Goal: Task Accomplishment & Management: Manage account settings

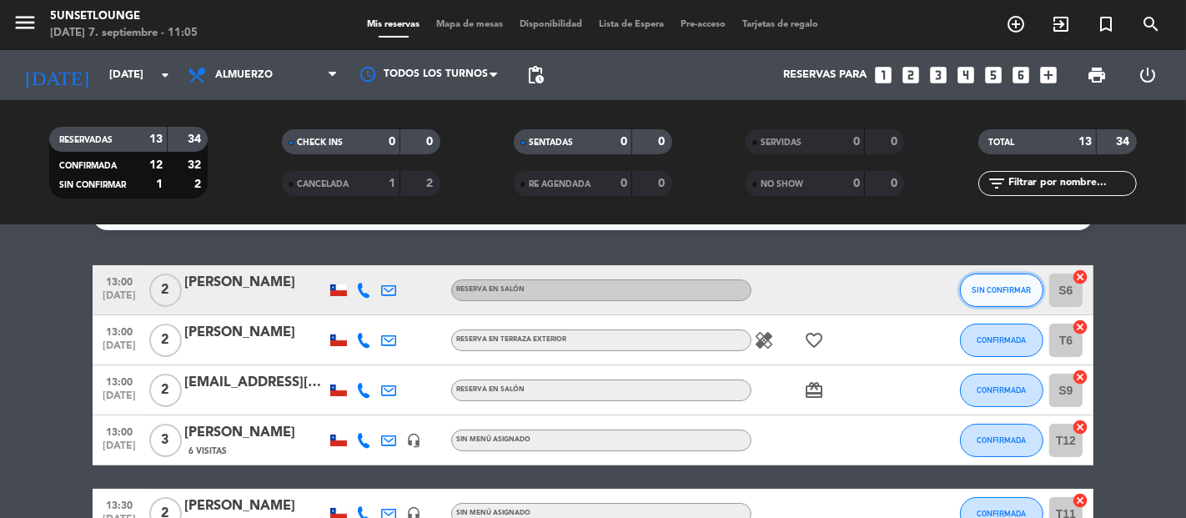
click at [987, 277] on button "SIN CONFIRMAR" at bounding box center [1001, 290] width 83 height 33
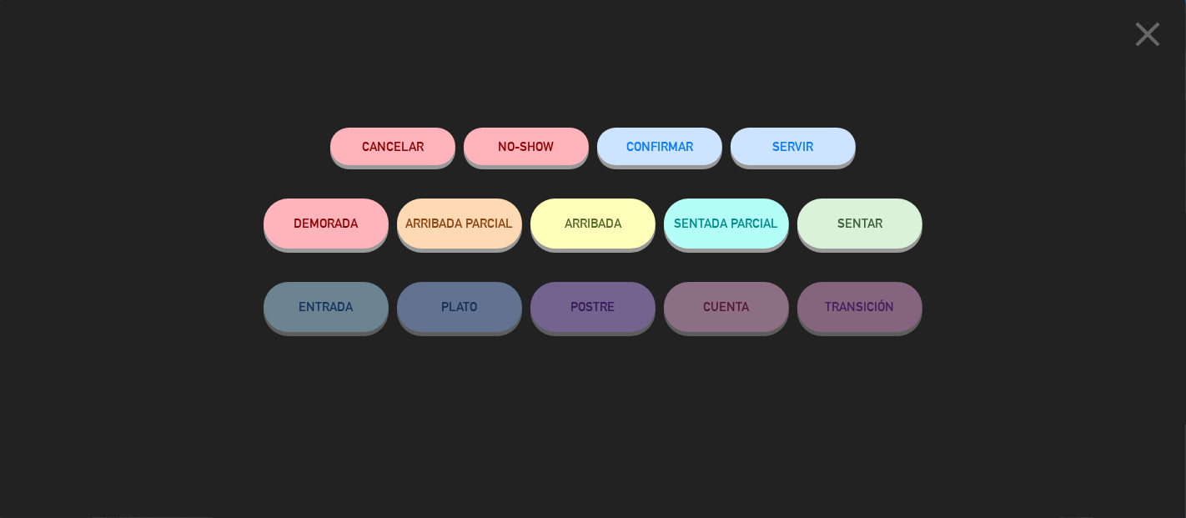
click at [633, 146] on span "CONFIRMAR" at bounding box center [660, 146] width 67 height 14
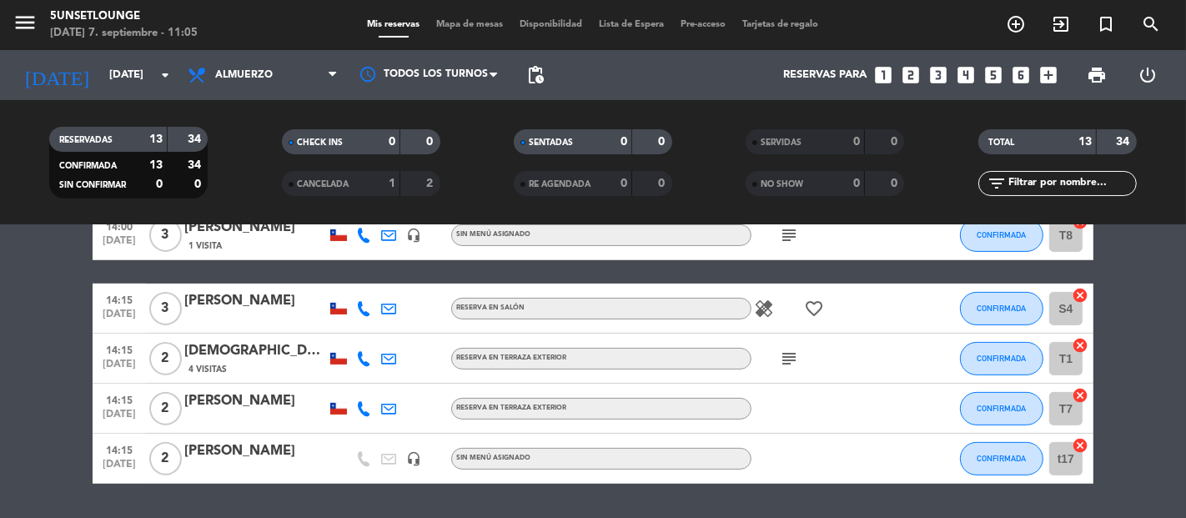
scroll to position [586, 0]
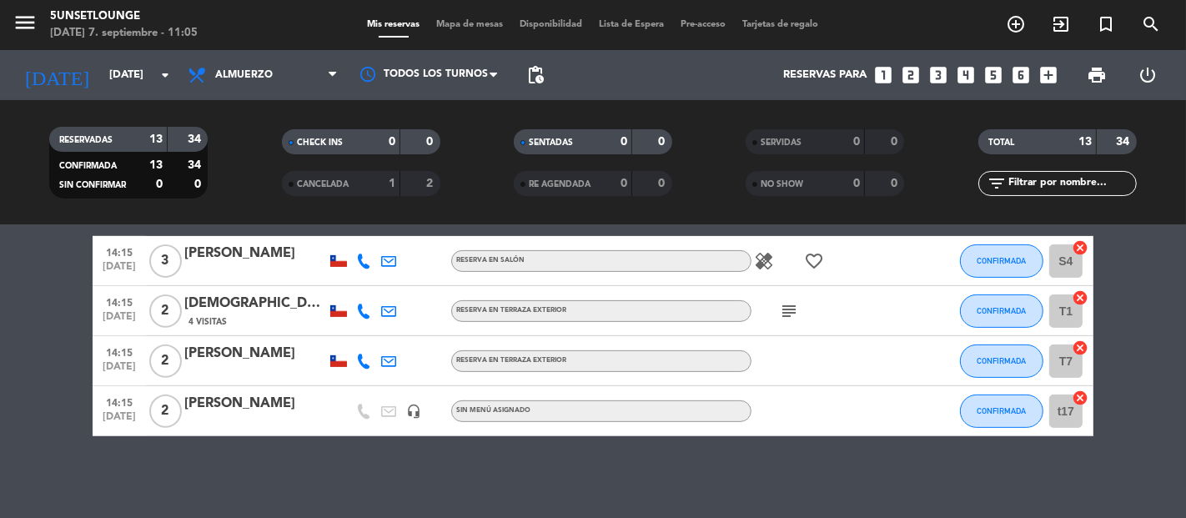
click at [788, 310] on icon "subject" at bounding box center [789, 311] width 20 height 20
click at [455, 25] on span "Mapa de mesas" at bounding box center [470, 24] width 83 height 9
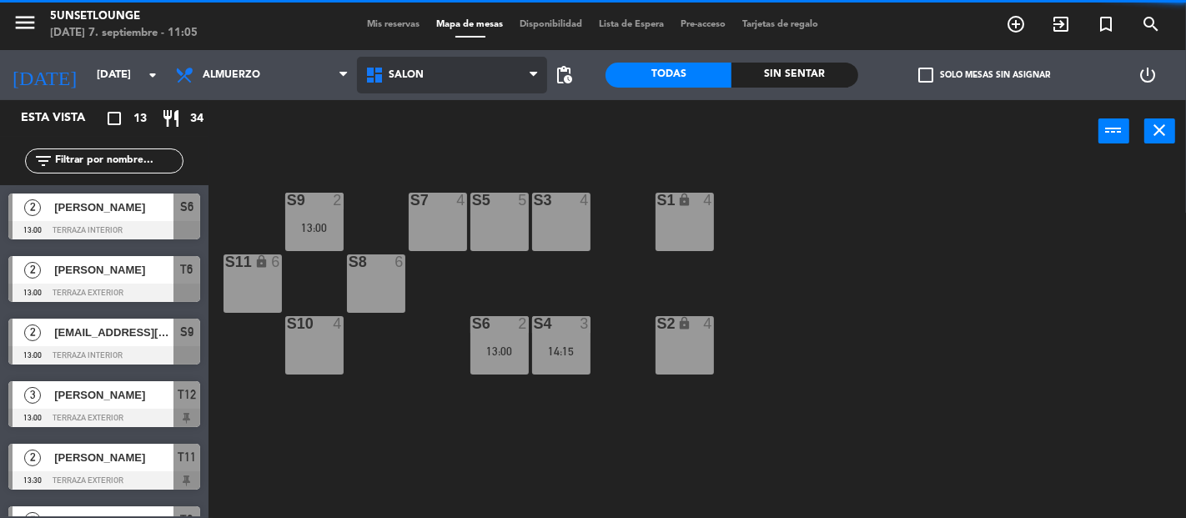
click at [438, 79] on span "Salón" at bounding box center [452, 75] width 190 height 37
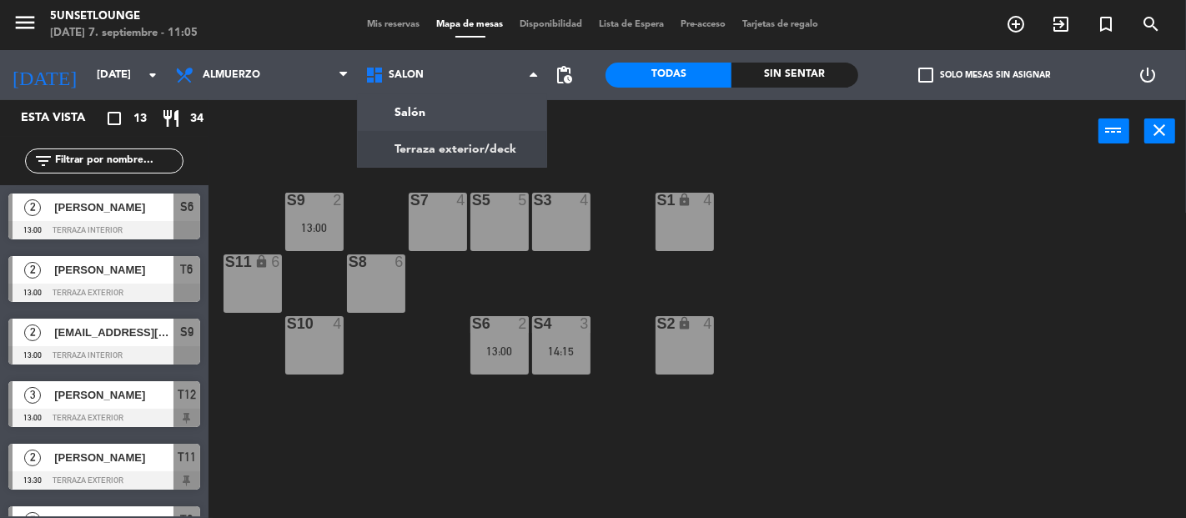
click at [374, 209] on div "S3 4 S5 5 S9 2 13:00 S7 4 S1 lock 4 S11 lock 6 S8 6 S2 lock 4 S4 3 14:15 S6 2 1…" at bounding box center [703, 340] width 966 height 355
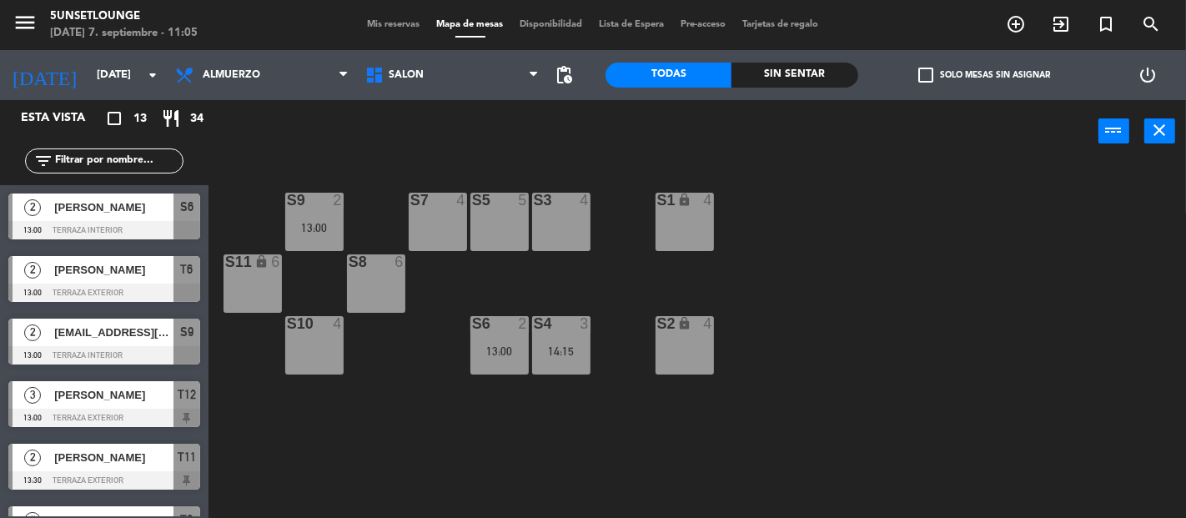
click at [371, 210] on div "S3 4 S5 5 S9 2 13:00 S7 4 S1 lock 4 S11 lock 6 S8 6 S2 lock 4 S4 3 14:15 S6 2 1…" at bounding box center [703, 340] width 966 height 355
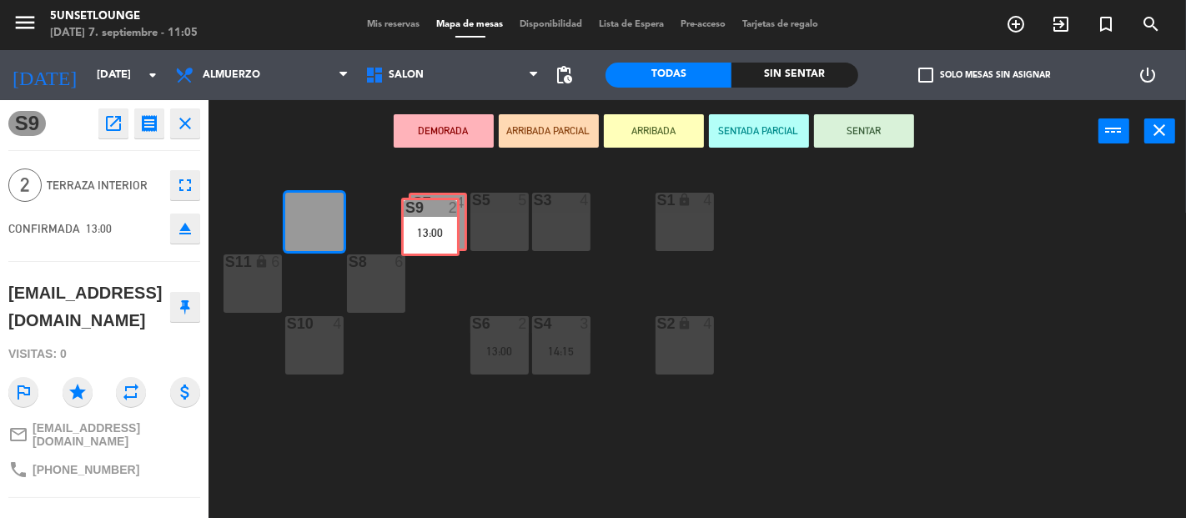
drag, startPoint x: 321, startPoint y: 213, endPoint x: 434, endPoint y: 215, distance: 112.6
click at [434, 215] on div "S3 4 S5 5 S9 2 13:00 S9 2 13:00 S7 4 S1 lock 4 S11 lock 6 S8 6 S2 lock 4 S4 3 1…" at bounding box center [703, 340] width 966 height 355
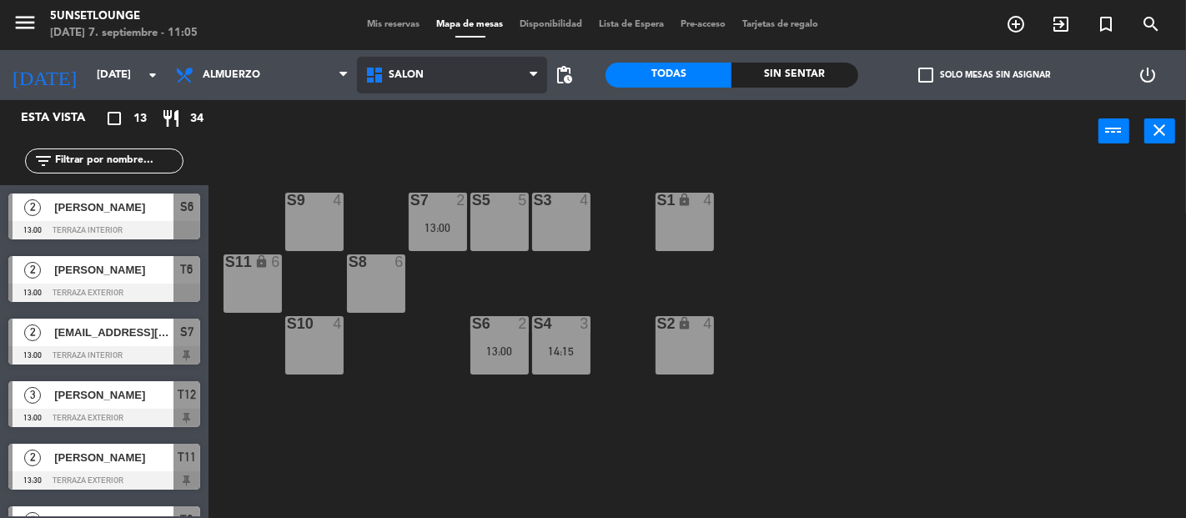
click at [501, 88] on span "Salón" at bounding box center [452, 75] width 190 height 37
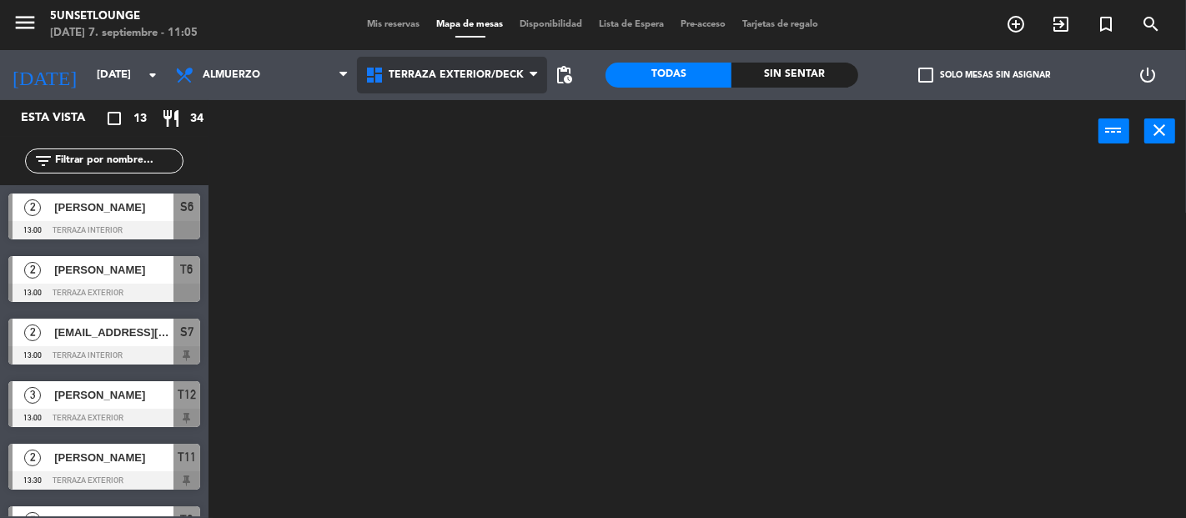
click at [462, 144] on ng-component "menu 5unsetlounge [DATE] 7. septiembre - 11:05 Mis reservas Mapa de mesas Dispo…" at bounding box center [593, 259] width 1186 height 518
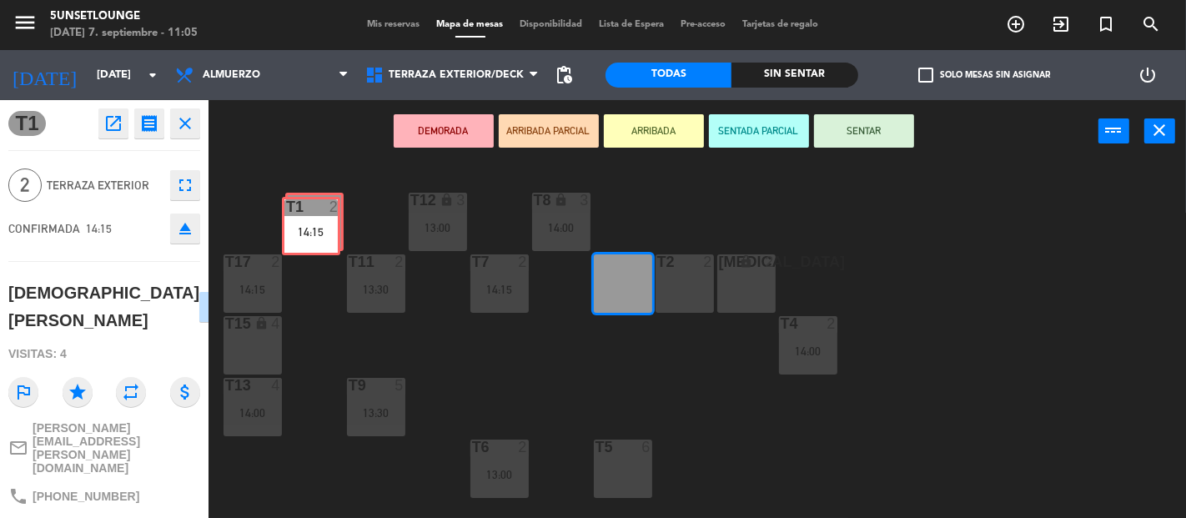
drag, startPoint x: 547, startPoint y: 284, endPoint x: 304, endPoint y: 239, distance: 246.9
click at [304, 239] on div "T18 3 T12 lock 3 13:00 T8 lock 3 14:00 t17 2 14:15 T11 2 13:30 T7 2 14:15 T2 2 …" at bounding box center [703, 340] width 966 height 355
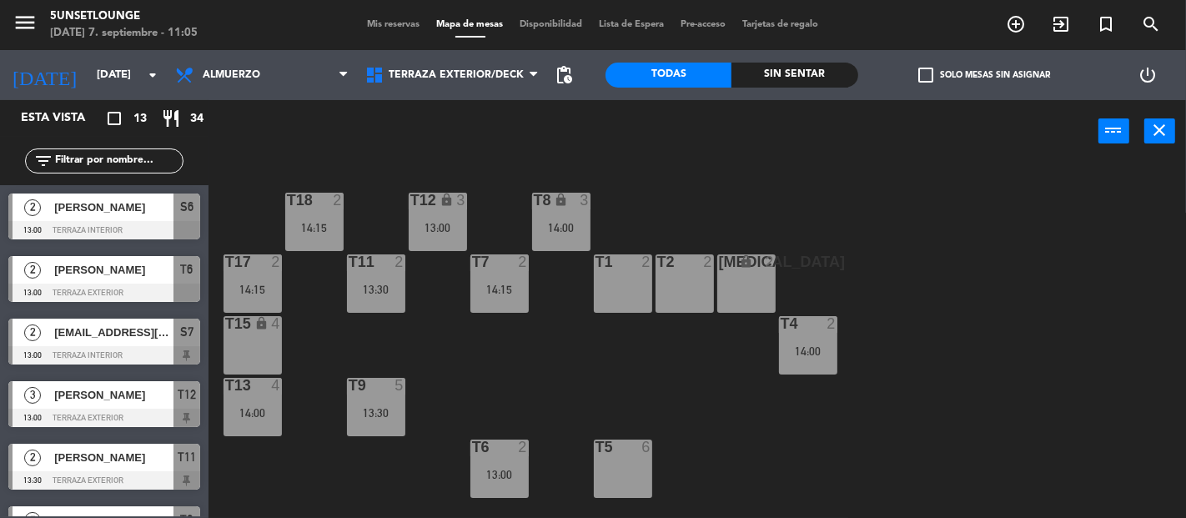
scroll to position [104, 0]
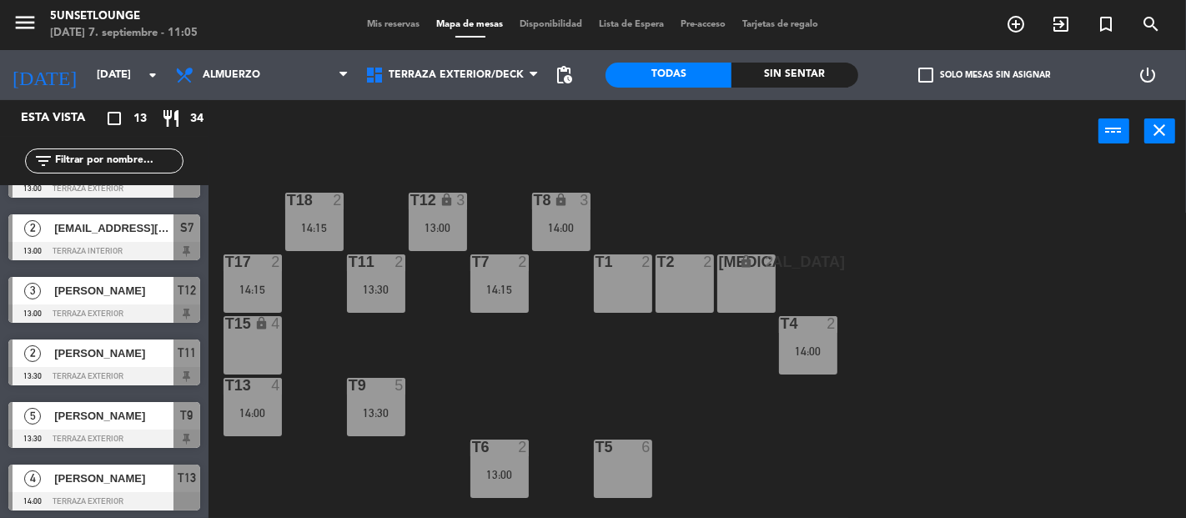
click at [307, 300] on div "T18 2 14:15 T12 lock 3 13:00 T8 lock 3 14:00 t17 2 14:15 T11 2 13:30 T7 2 14:15…" at bounding box center [703, 340] width 966 height 355
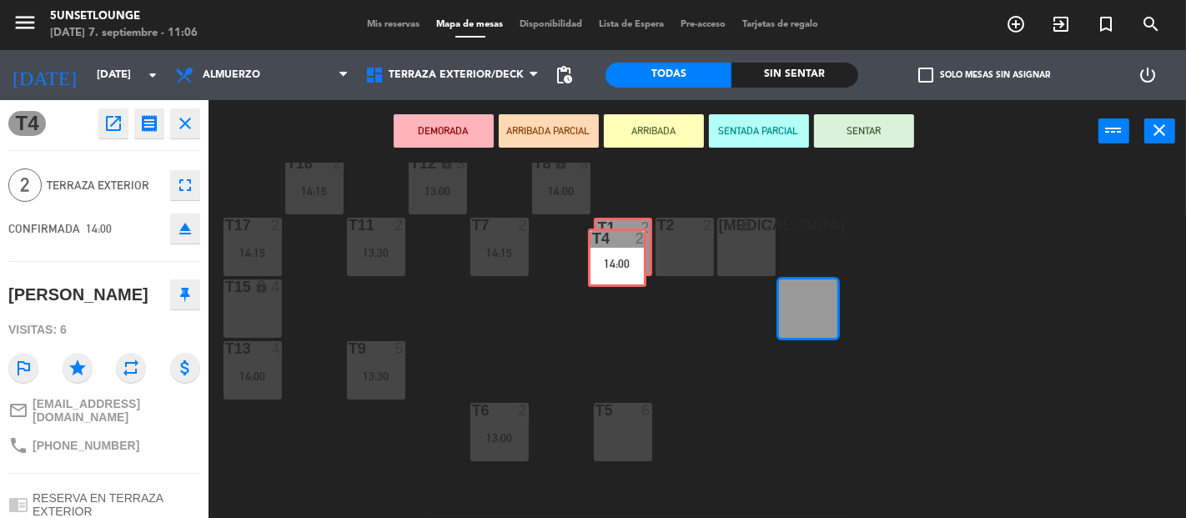
drag, startPoint x: 812, startPoint y: 294, endPoint x: 634, endPoint y: 248, distance: 183.7
click at [634, 248] on div "T18 2 14:15 T12 lock 3 13:00 T8 lock 3 14:00 t17 2 14:15 T11 2 13:30 T7 2 14:15…" at bounding box center [703, 340] width 966 height 355
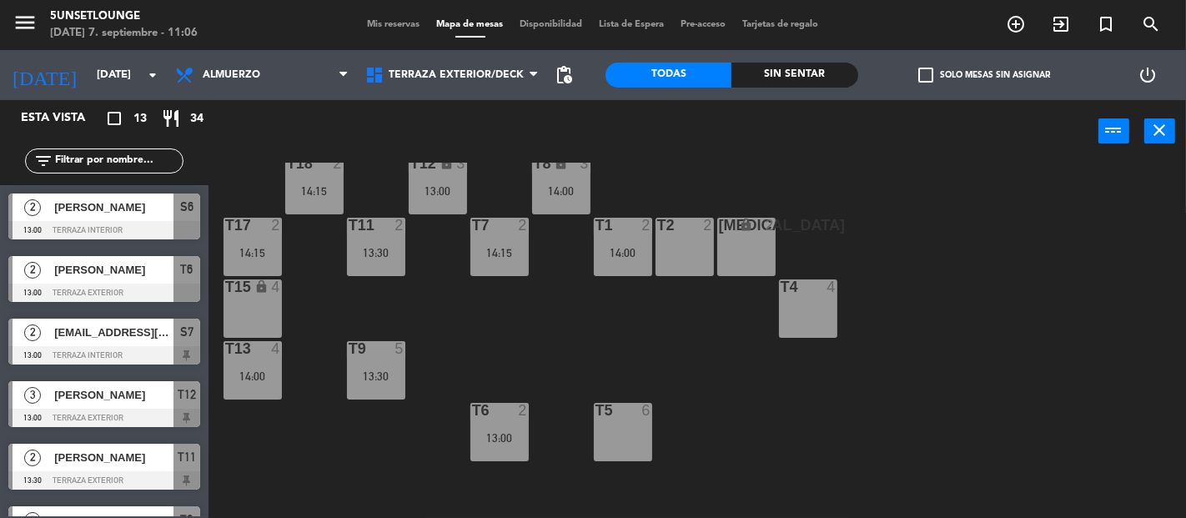
scroll to position [0, 0]
click at [538, 325] on div "T18 2 14:15 T12 lock 3 13:00 T8 lock 3 14:00 t17 2 14:15 T11 2 13:30 T7 2 14:15…" at bounding box center [703, 340] width 966 height 355
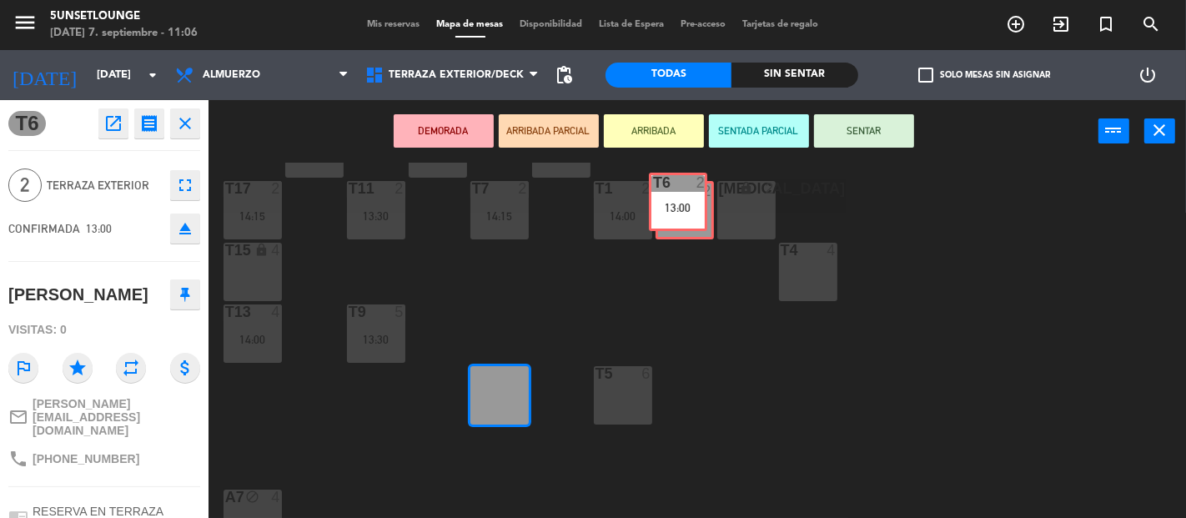
drag, startPoint x: 510, startPoint y: 390, endPoint x: 686, endPoint y: 203, distance: 256.7
click at [686, 203] on div "T18 2 14:15 T12 lock 3 13:00 T8 lock 3 14:00 t17 2 14:15 T11 2 13:30 T7 2 14:15…" at bounding box center [703, 340] width 966 height 355
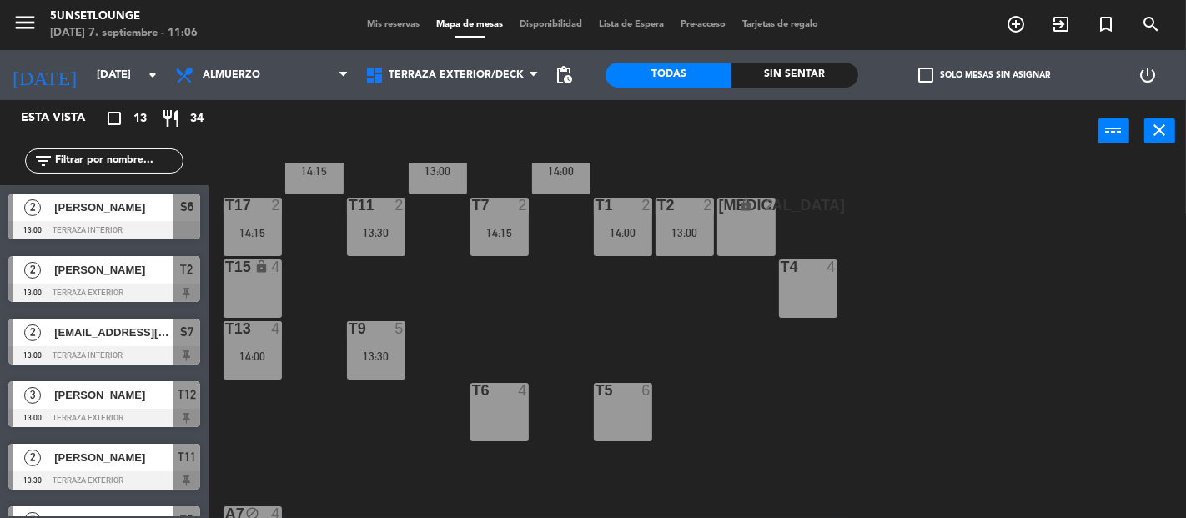
scroll to position [0, 0]
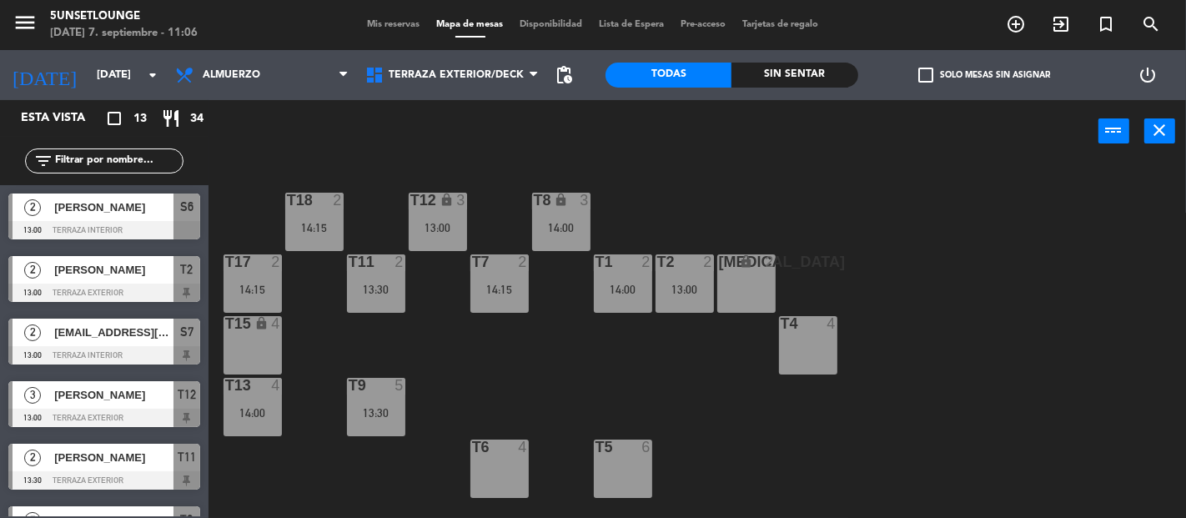
click at [400, 25] on span "Mis reservas" at bounding box center [394, 24] width 69 height 9
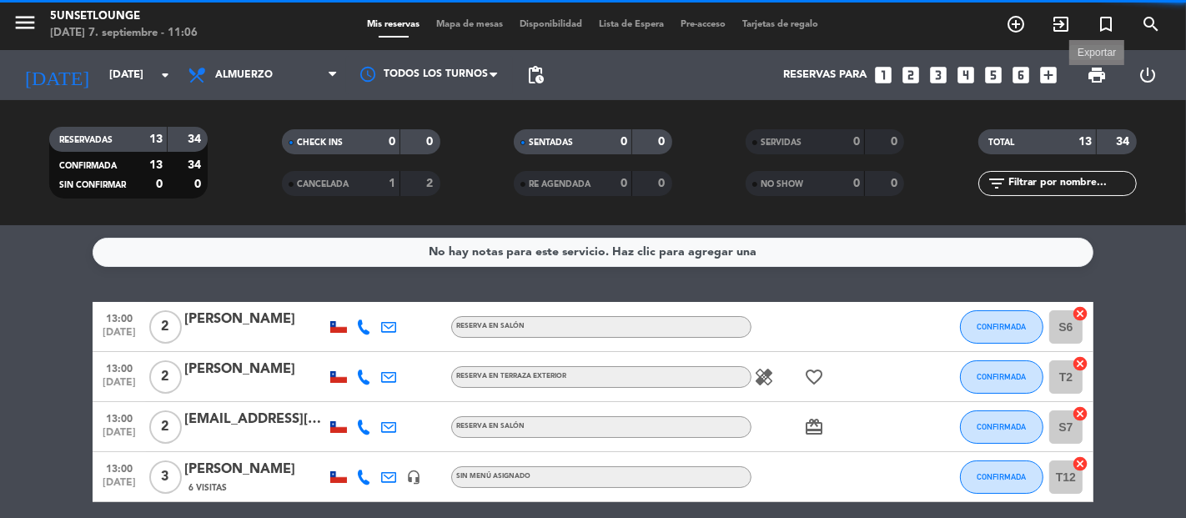
click at [1103, 73] on span "print" at bounding box center [1097, 75] width 20 height 20
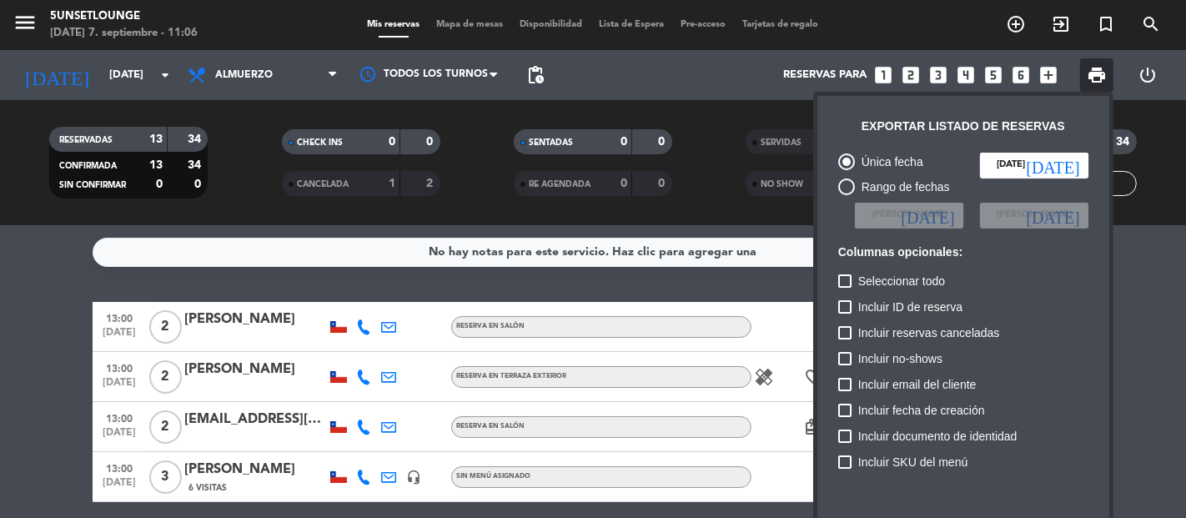
click at [1053, 324] on div "Incluir reservas canceladas" at bounding box center [963, 336] width 250 height 26
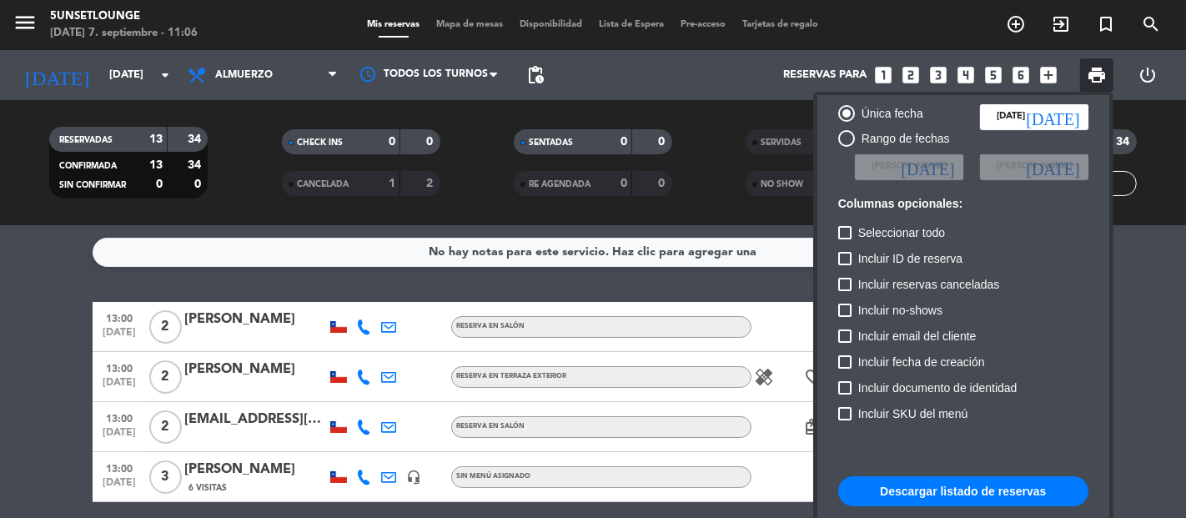
scroll to position [102, 0]
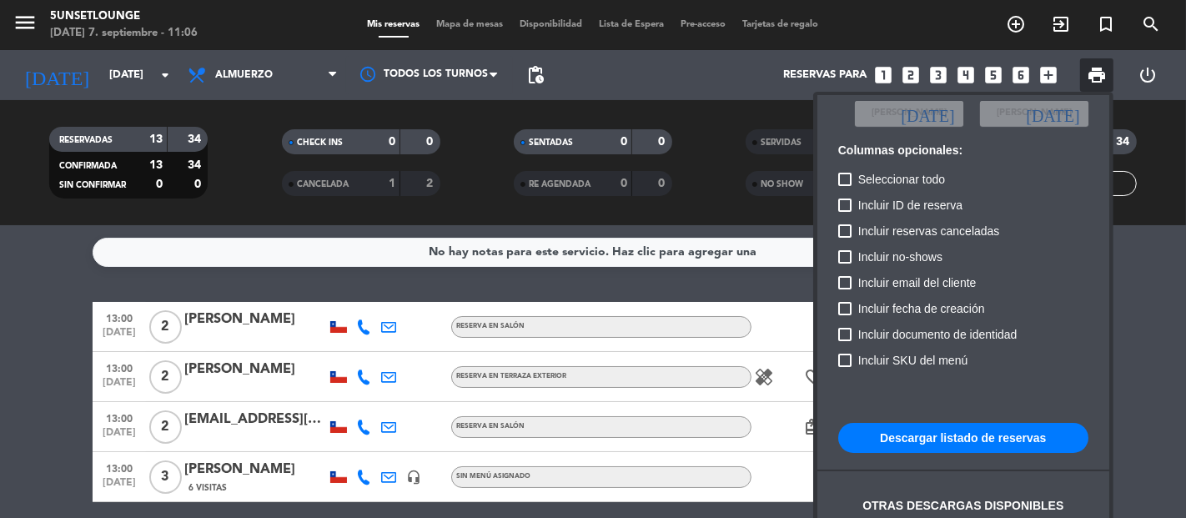
click at [993, 427] on button "Descargar listado de reservas" at bounding box center [963, 438] width 250 height 30
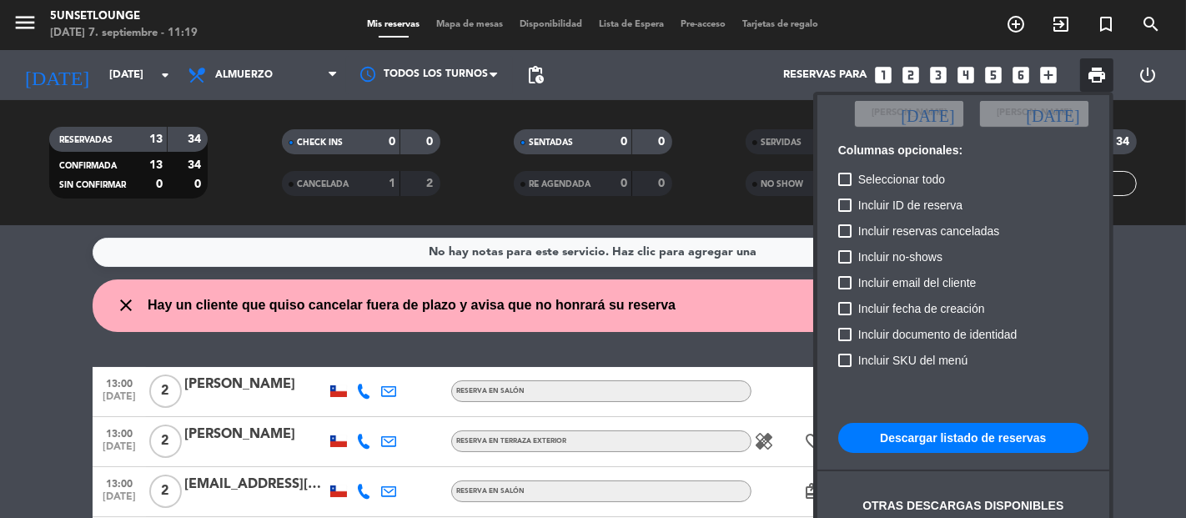
click at [42, 359] on div at bounding box center [593, 259] width 1186 height 518
